Goal: Find specific page/section: Find specific page/section

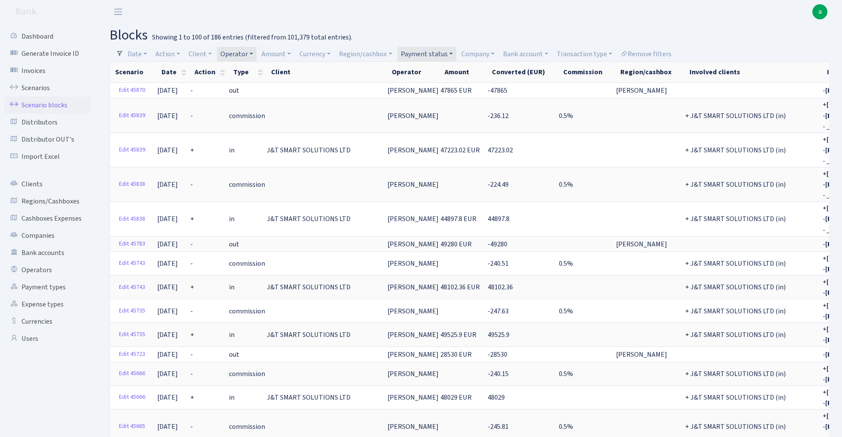
select select "100"
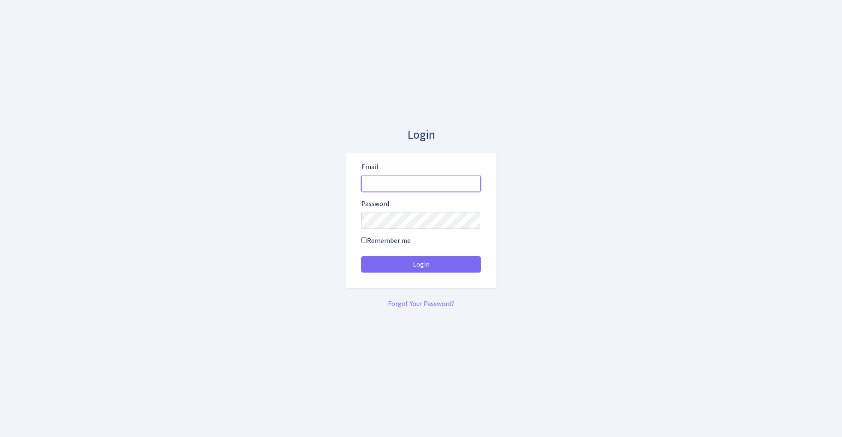
type input "[EMAIL_ADDRESS][DOMAIN_NAME]"
click at [420, 265] on button "Login" at bounding box center [420, 264] width 119 height 16
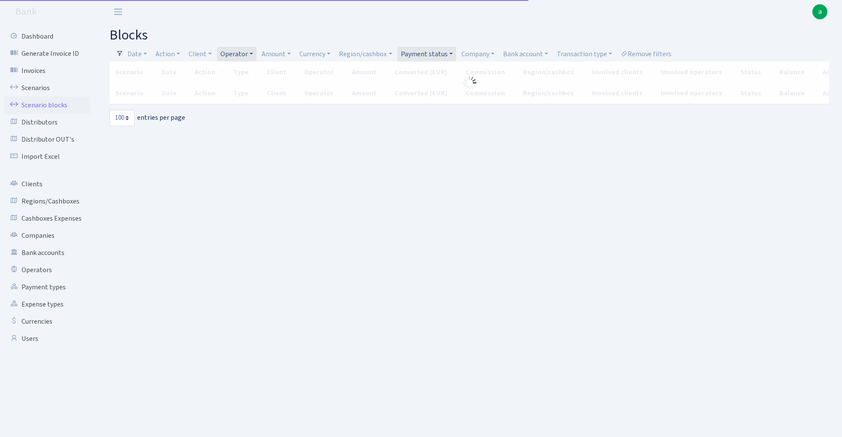
select select "100"
click at [659, 50] on link "Remove filters" at bounding box center [646, 54] width 58 height 15
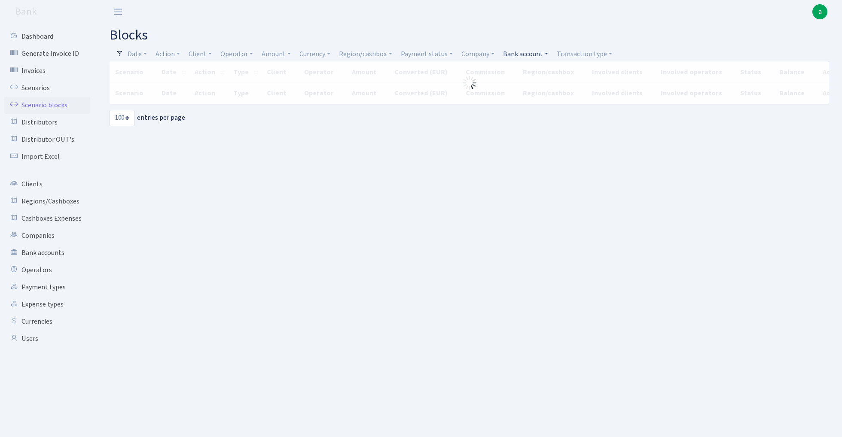
click at [533, 51] on link "Bank account" at bounding box center [525, 54] width 52 height 15
click at [529, 86] on input "search" at bounding box center [533, 84] width 63 height 13
type input "ctc"
click at [539, 133] on li "FISH CTC Paysaxas" at bounding box center [533, 135] width 65 height 15
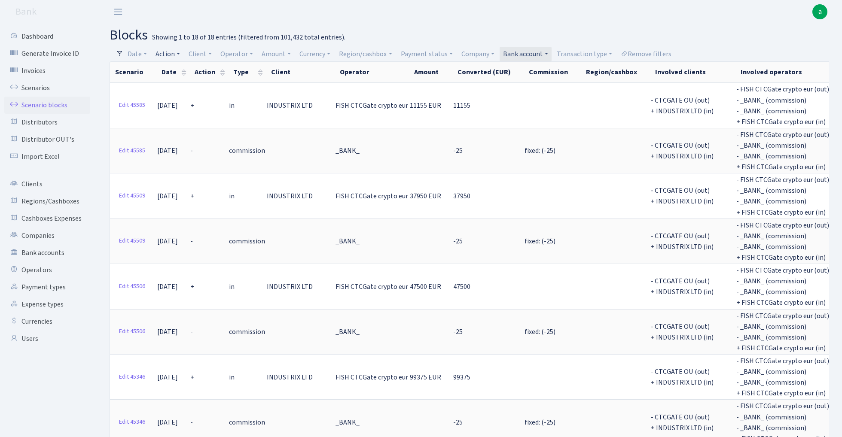
click at [174, 54] on link "Action" at bounding box center [167, 54] width 31 height 15
click at [172, 118] on li "+" at bounding box center [186, 115] width 65 height 15
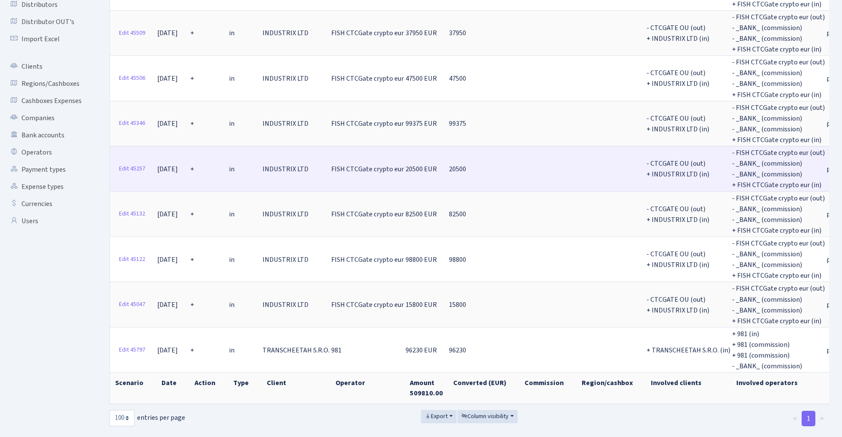
scroll to position [117, 0]
